Goal: Information Seeking & Learning: Learn about a topic

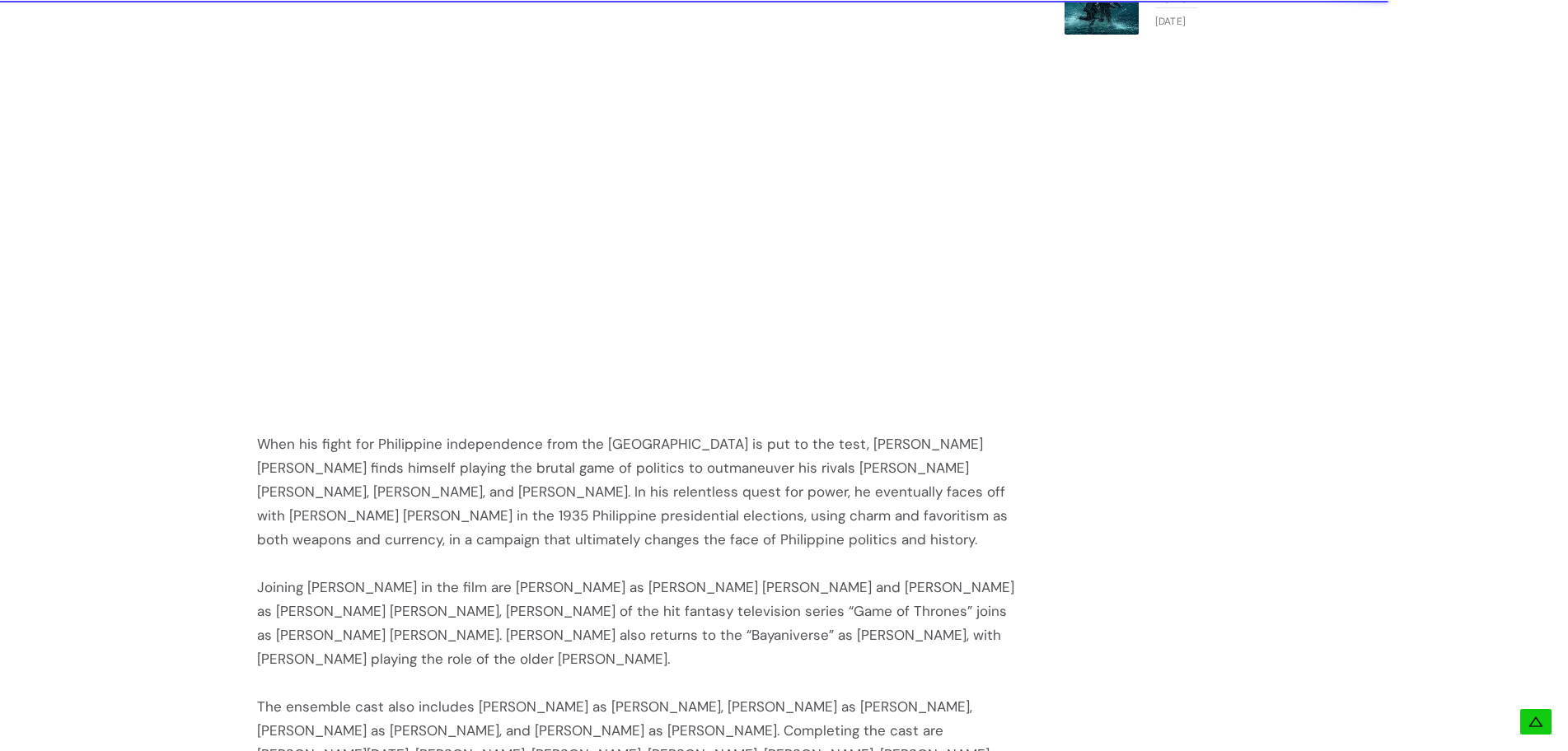
scroll to position [1647, 0]
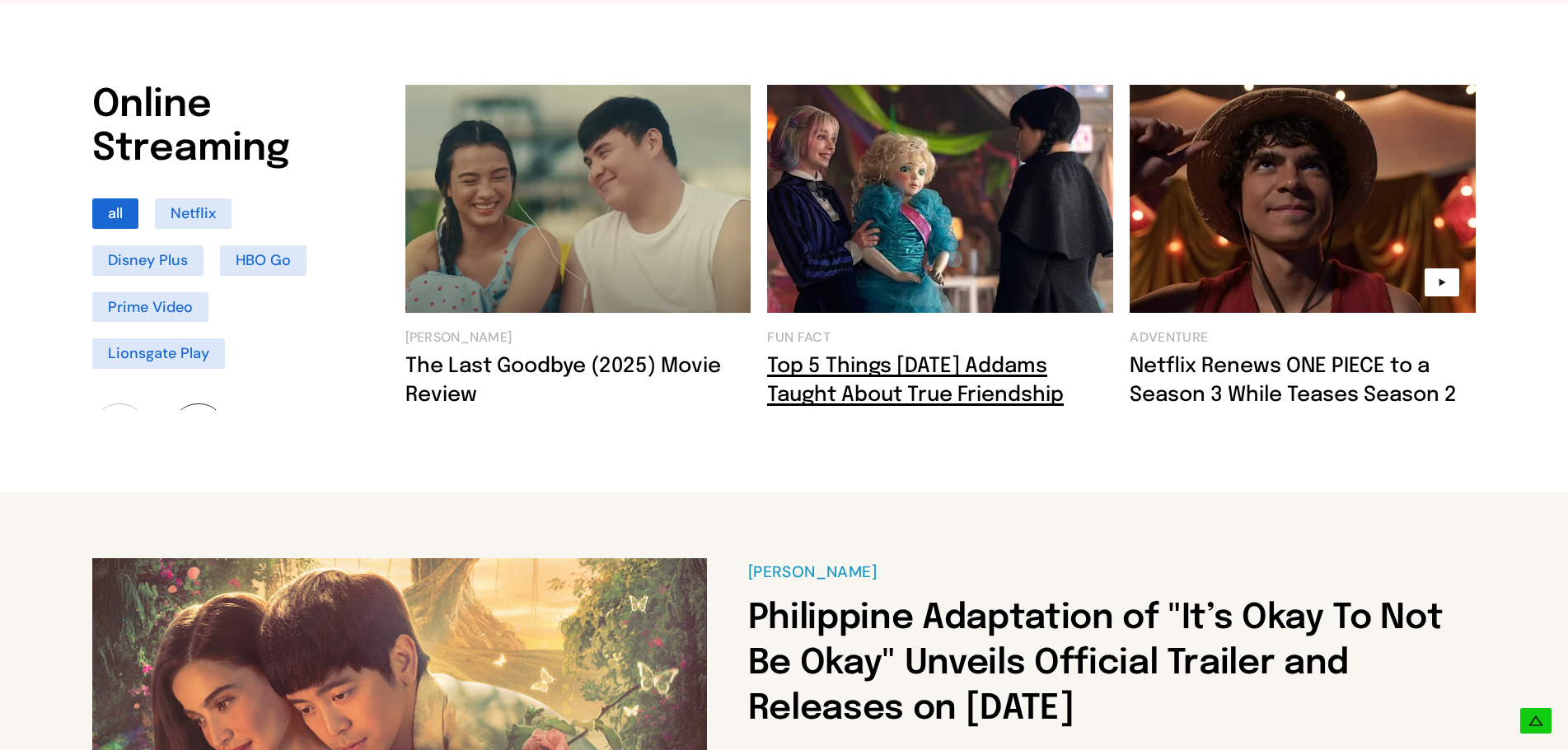
scroll to position [1153, 0]
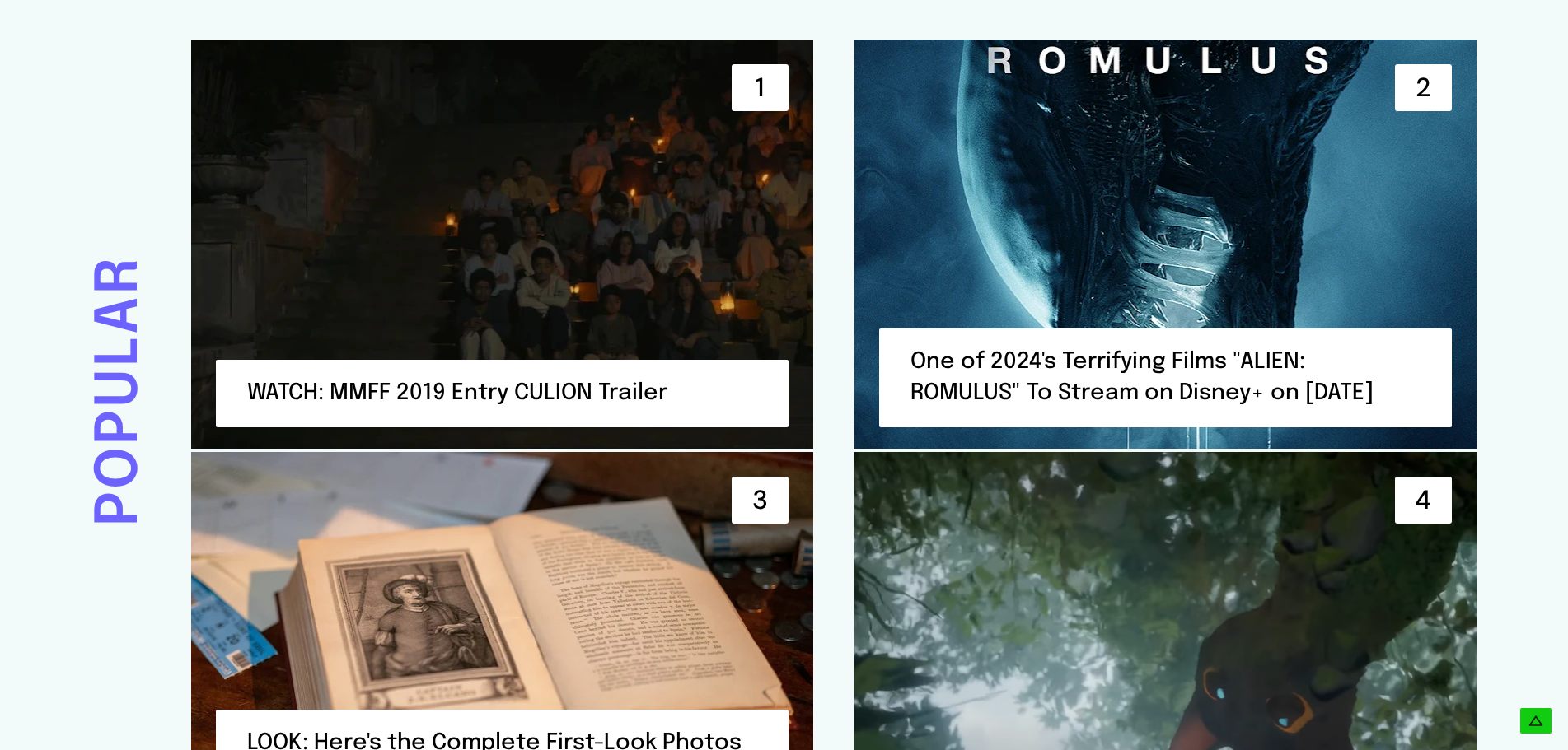
scroll to position [3706, 0]
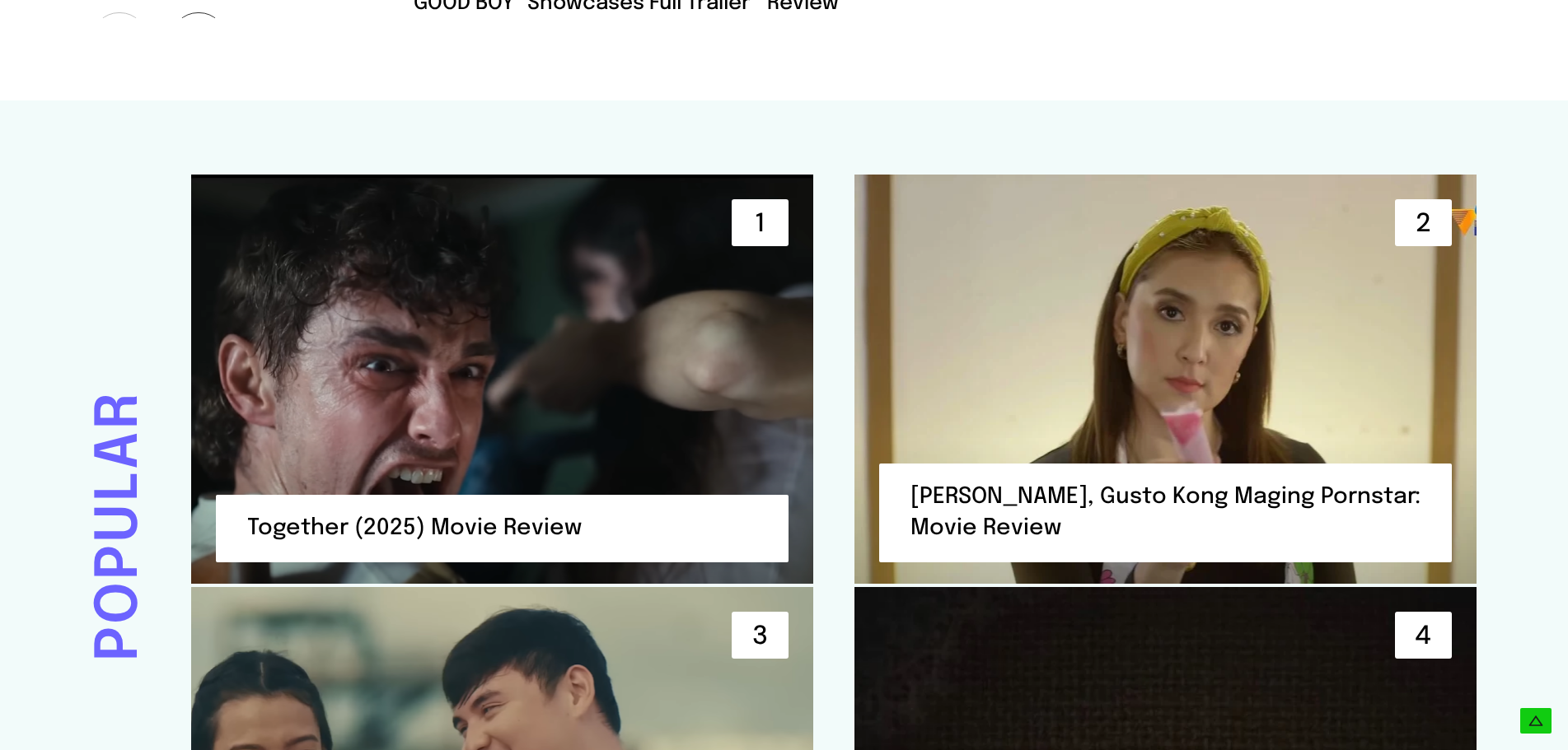
scroll to position [3541, 0]
